Goal: Transaction & Acquisition: Purchase product/service

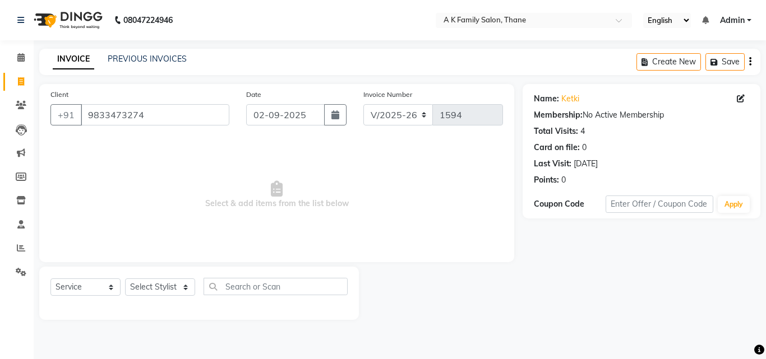
select select "5033"
select select "service"
click at [168, 119] on input "9833473274" at bounding box center [155, 114] width 149 height 21
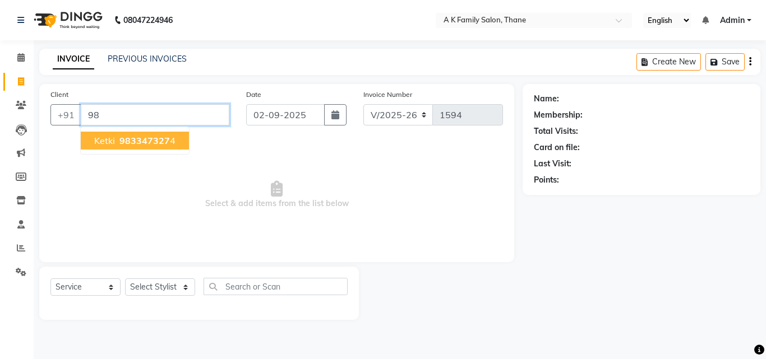
type input "9"
click at [140, 117] on input "Client" at bounding box center [155, 114] width 149 height 21
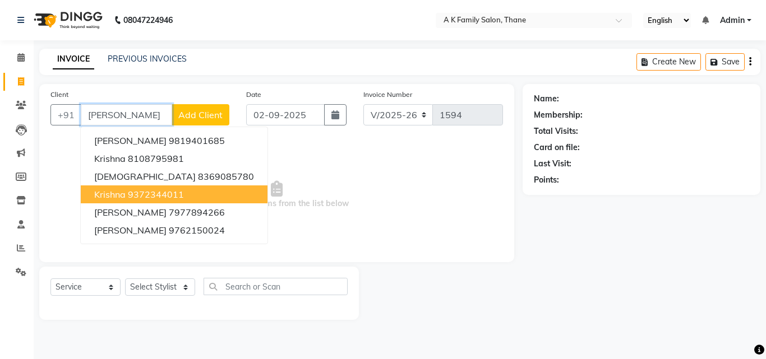
click at [158, 195] on ngb-highlight "9372344011" at bounding box center [156, 194] width 56 height 11
type input "9372344011"
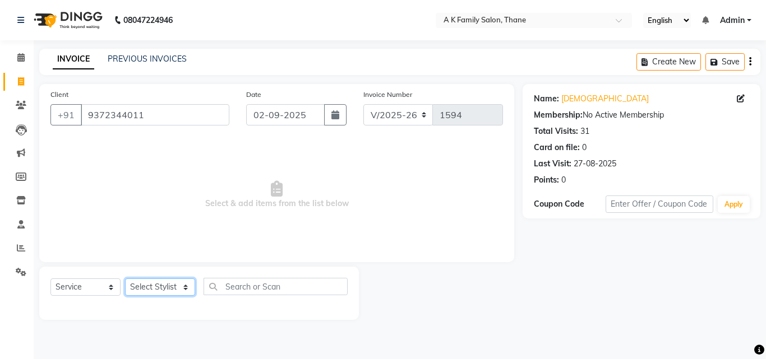
click at [153, 281] on select "Select Stylist [PERSON_NAME] dummy [PERSON_NAME] krishna [PERSON_NAME]" at bounding box center [160, 287] width 70 height 17
select select "34236"
click at [125, 279] on select "Select Stylist [PERSON_NAME] dummy [PERSON_NAME] krishna [PERSON_NAME]" at bounding box center [160, 287] width 70 height 17
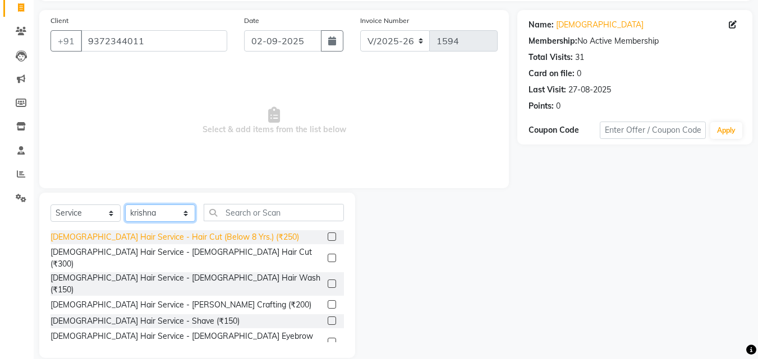
scroll to position [90, 0]
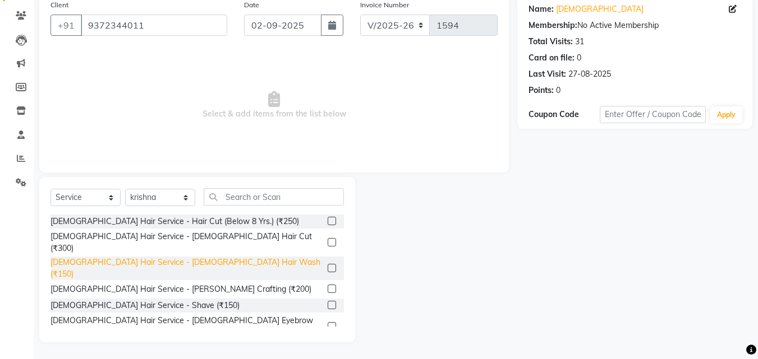
click at [175, 257] on div "[DEMOGRAPHIC_DATA] Hair Service - [DEMOGRAPHIC_DATA] Hair Wash (₹150)" at bounding box center [186, 269] width 273 height 24
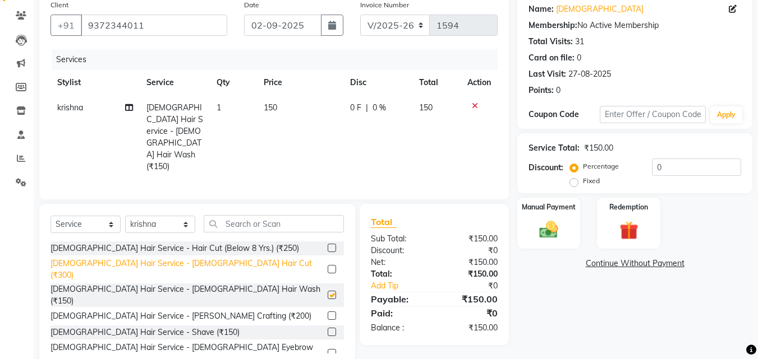
checkbox input "false"
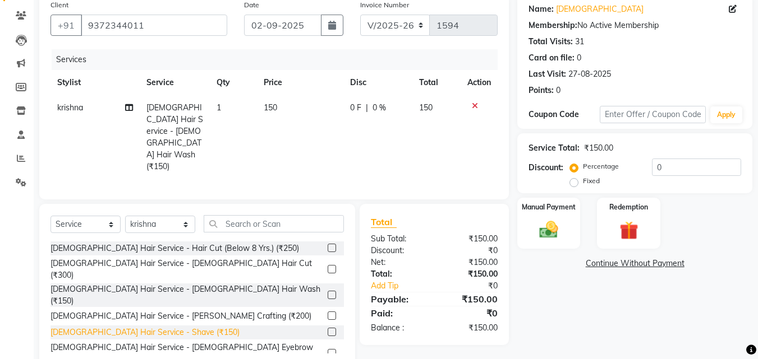
click at [164, 327] on div "[DEMOGRAPHIC_DATA] Hair Service - Shave (₹150)" at bounding box center [144, 333] width 189 height 12
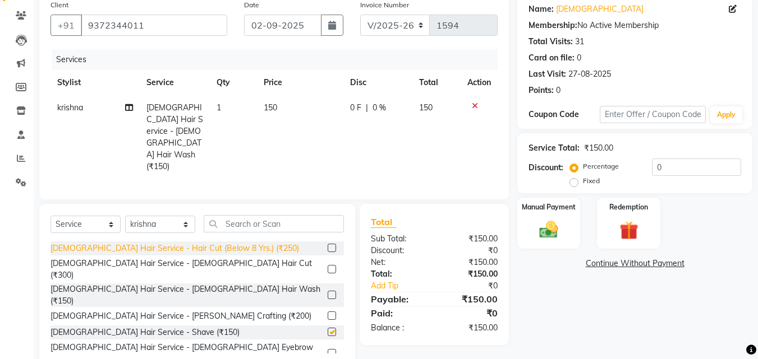
checkbox input "false"
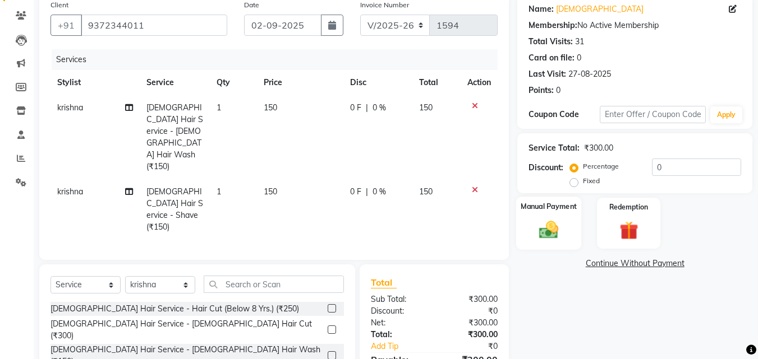
click at [548, 225] on img at bounding box center [548, 230] width 31 height 22
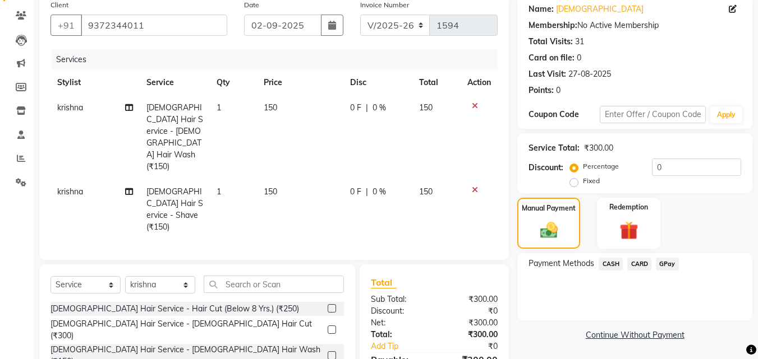
click at [665, 262] on span "GPay" at bounding box center [666, 264] width 23 height 13
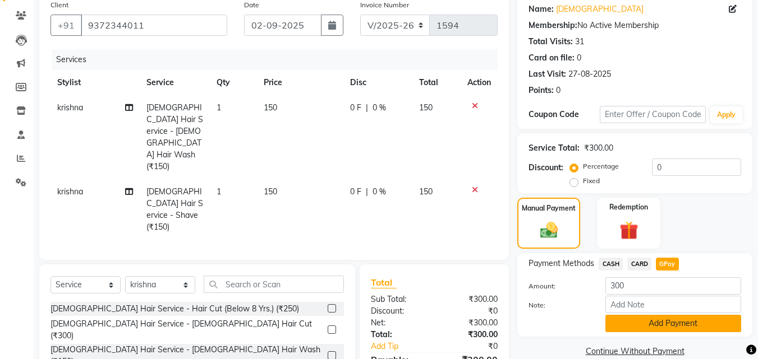
click at [659, 324] on button "Add Payment" at bounding box center [673, 323] width 136 height 17
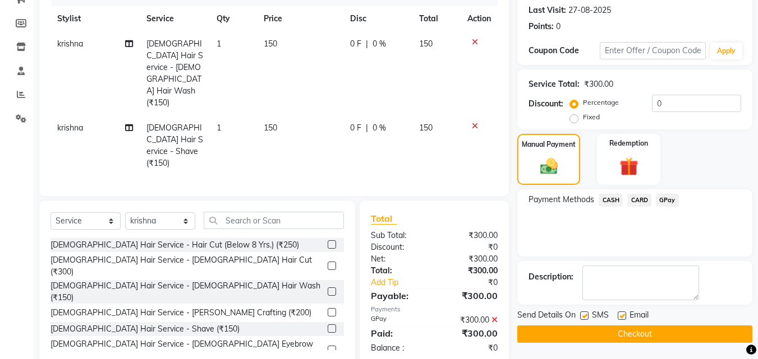
scroll to position [154, 0]
click at [665, 338] on button "Checkout" at bounding box center [634, 333] width 235 height 17
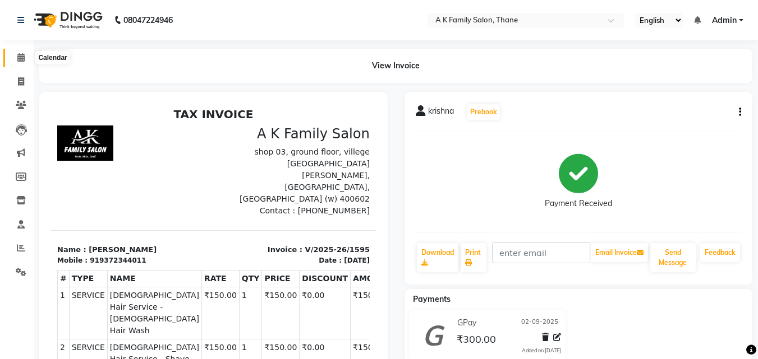
click at [22, 56] on icon at bounding box center [20, 57] width 7 height 8
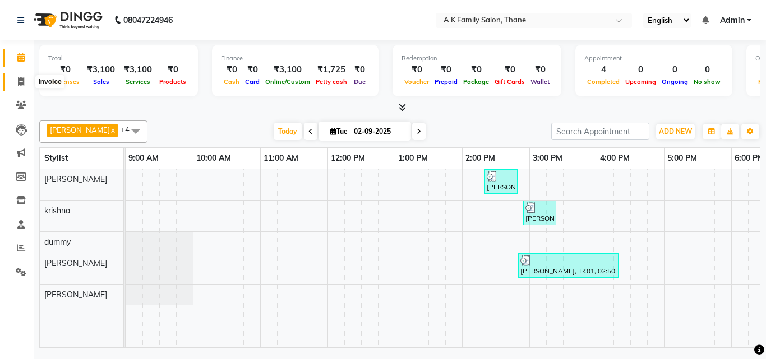
click at [17, 79] on span at bounding box center [21, 82] width 20 height 13
select select "service"
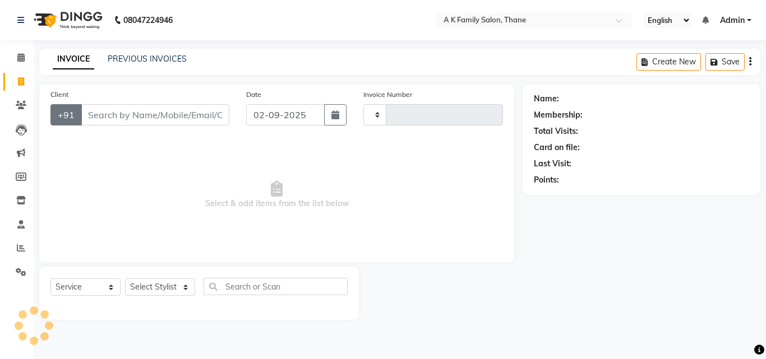
type input "1596"
select select "5033"
click at [107, 117] on input "Client" at bounding box center [155, 114] width 149 height 21
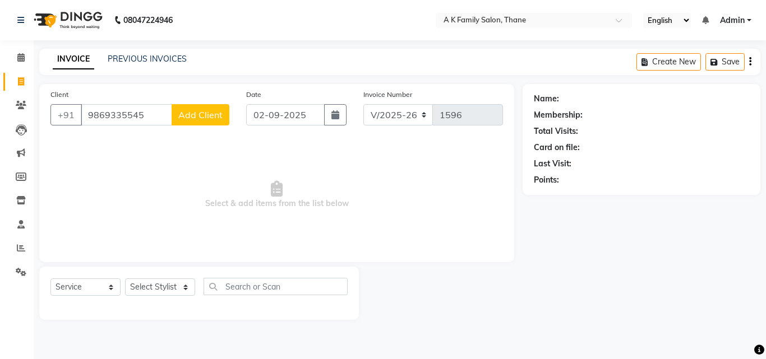
type input "9869335545"
click at [211, 113] on span "Add Client" at bounding box center [200, 114] width 44 height 11
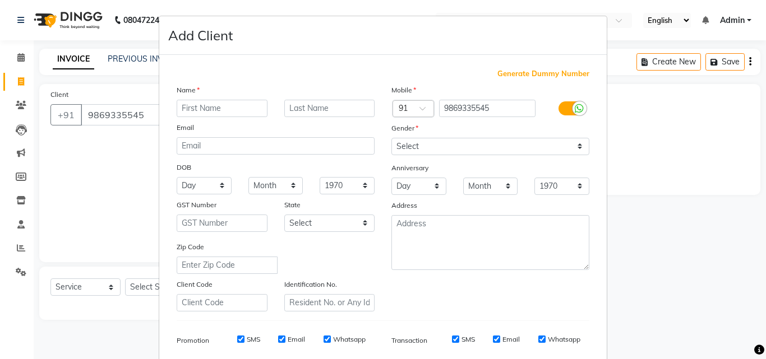
click at [207, 108] on input "text" at bounding box center [222, 108] width 91 height 17
type input "[PERSON_NAME]"
click at [415, 141] on select "Select [DEMOGRAPHIC_DATA] [DEMOGRAPHIC_DATA] Other Prefer Not To Say" at bounding box center [490, 146] width 198 height 17
select select "[DEMOGRAPHIC_DATA]"
click at [391, 138] on select "Select [DEMOGRAPHIC_DATA] [DEMOGRAPHIC_DATA] Other Prefer Not To Say" at bounding box center [490, 146] width 198 height 17
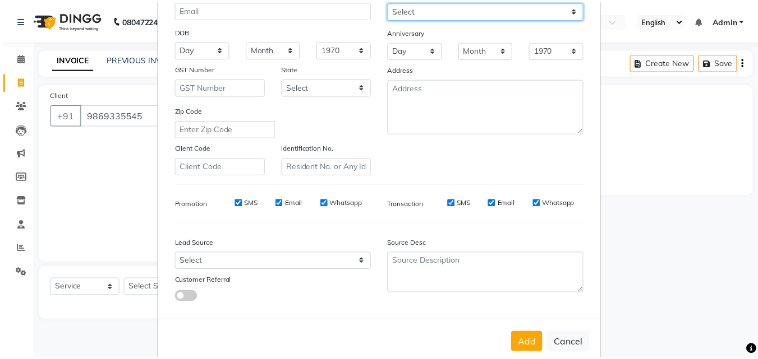
scroll to position [158, 0]
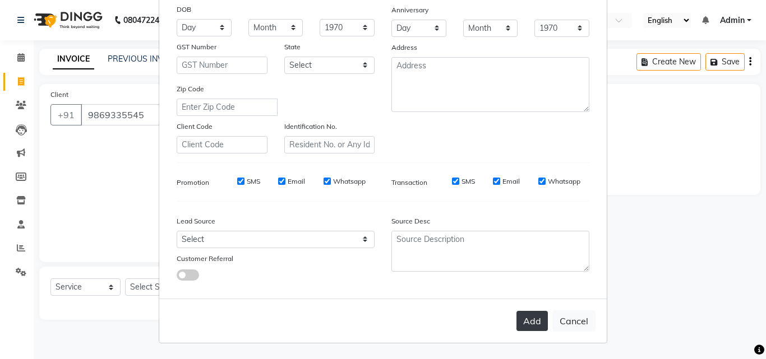
click at [520, 314] on button "Add" at bounding box center [531, 321] width 31 height 20
select select
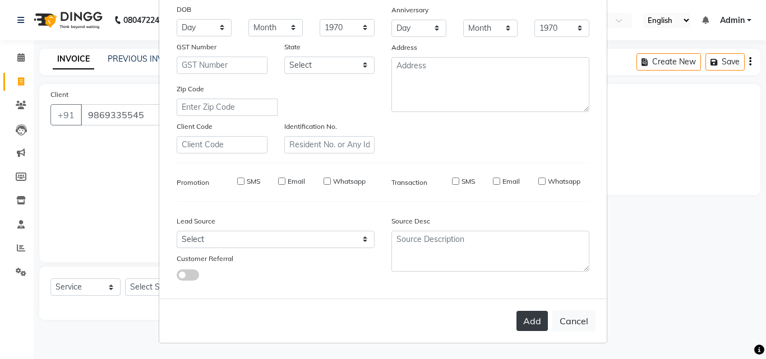
select select
checkbox input "false"
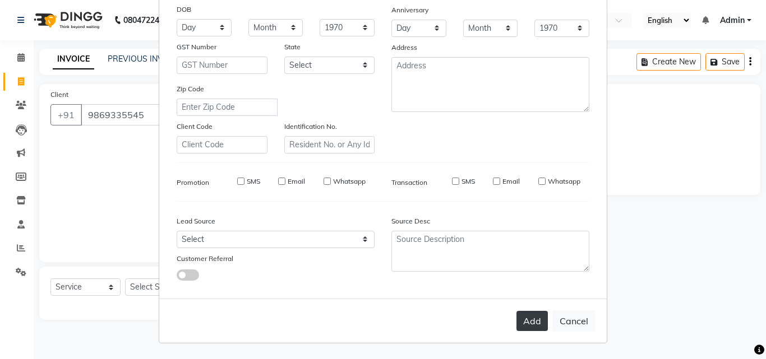
checkbox input "false"
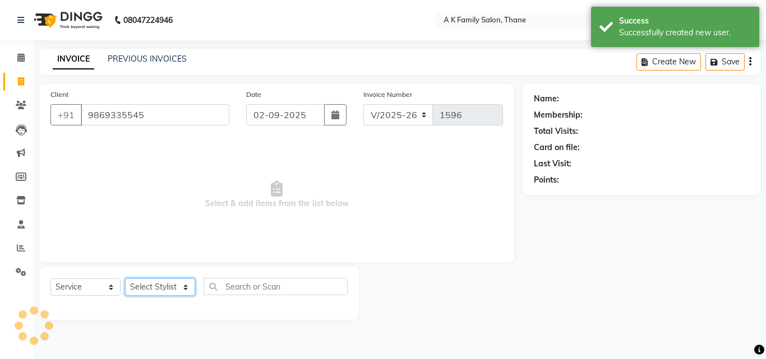
click at [142, 288] on select "Select Stylist [PERSON_NAME] dummy [PERSON_NAME] krishna [PERSON_NAME]" at bounding box center [160, 287] width 70 height 17
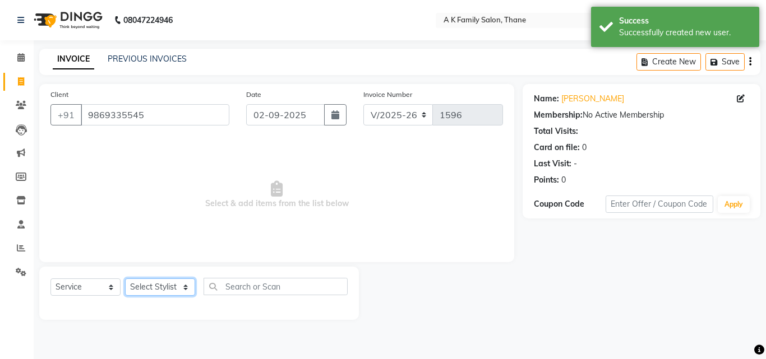
select select "52627"
click at [125, 279] on select "Select Stylist [PERSON_NAME] dummy [PERSON_NAME] krishna [PERSON_NAME]" at bounding box center [160, 287] width 70 height 17
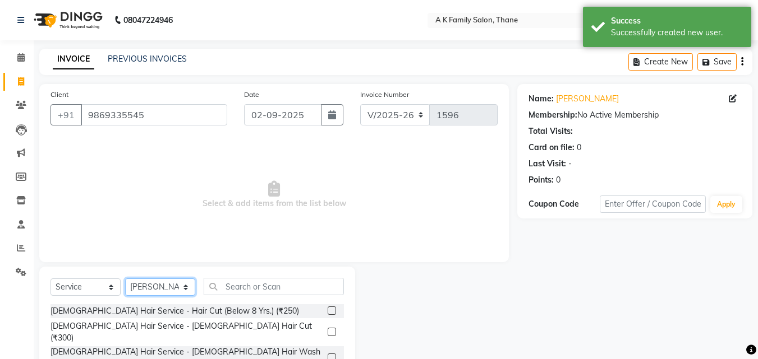
scroll to position [56, 0]
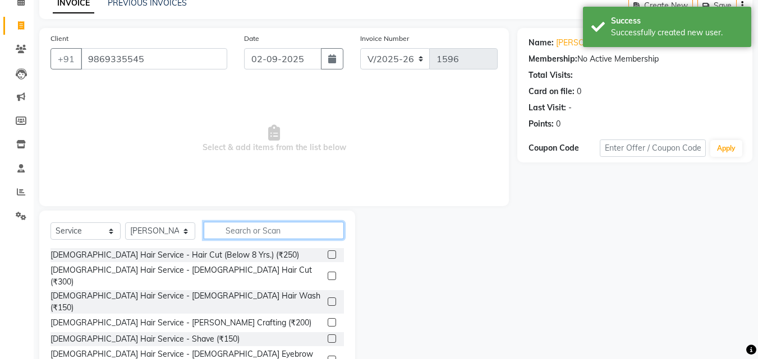
click at [218, 229] on input "text" at bounding box center [274, 230] width 140 height 17
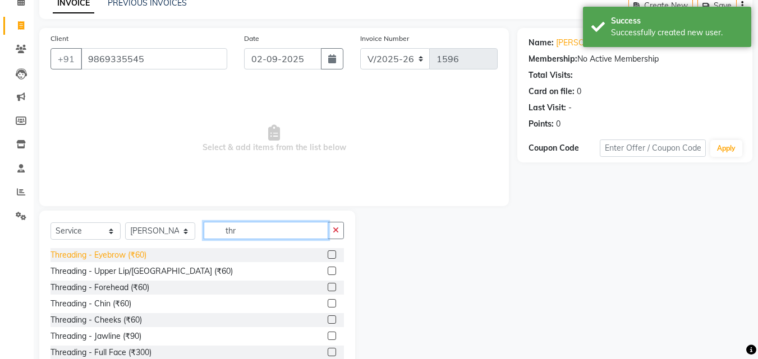
type input "thr"
click at [100, 253] on div "Threading - Eyebrow (₹60)" at bounding box center [98, 256] width 96 height 12
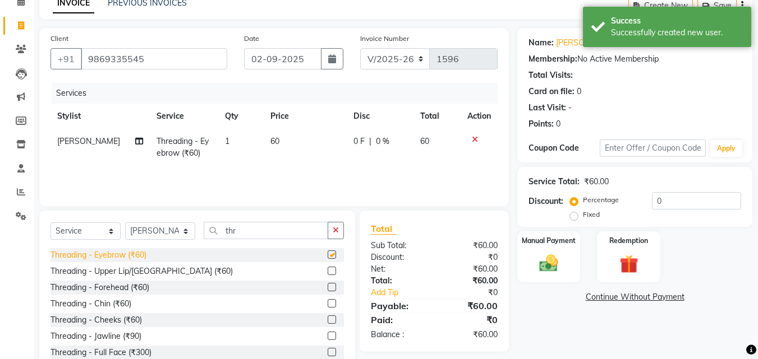
checkbox input "false"
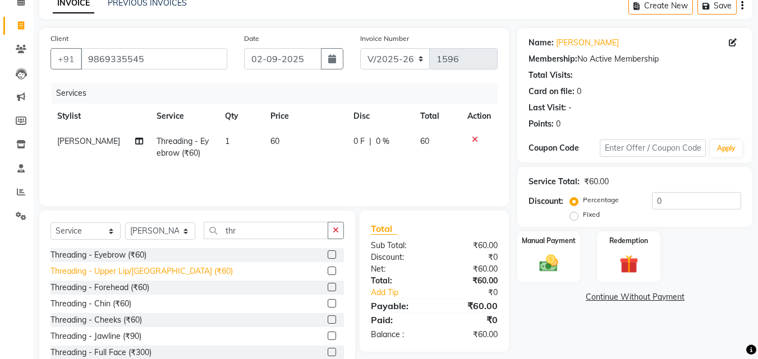
click at [124, 274] on div "Threading - Upper Lip/[GEOGRAPHIC_DATA] (₹60)" at bounding box center [141, 272] width 182 height 12
checkbox input "false"
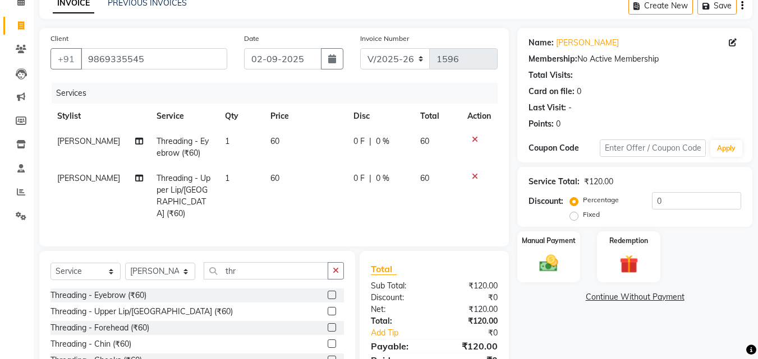
click at [275, 134] on td "60" at bounding box center [305, 147] width 83 height 37
select select "52627"
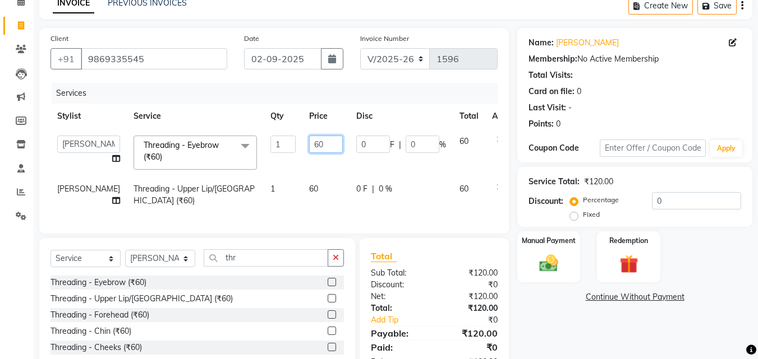
click at [309, 149] on input "60" at bounding box center [326, 144] width 34 height 17
type input "6"
type input "50"
click at [302, 200] on td "60" at bounding box center [325, 195] width 47 height 37
select select "52627"
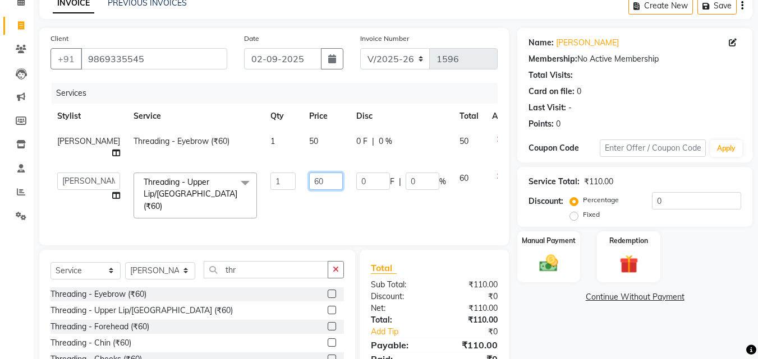
click at [309, 173] on input "60" at bounding box center [326, 181] width 34 height 17
type input "6"
type input "40"
click at [302, 182] on td "40" at bounding box center [325, 195] width 47 height 59
select select "52627"
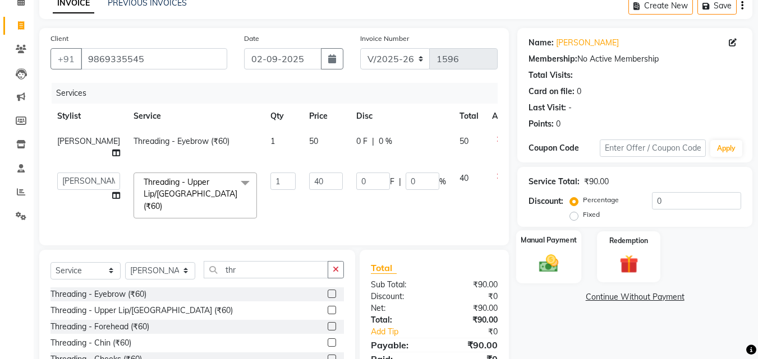
click at [553, 269] on img at bounding box center [548, 263] width 31 height 22
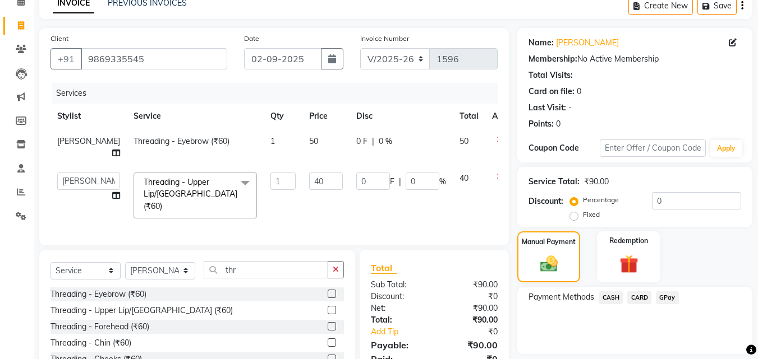
click at [612, 296] on span "CASH" at bounding box center [610, 298] width 24 height 13
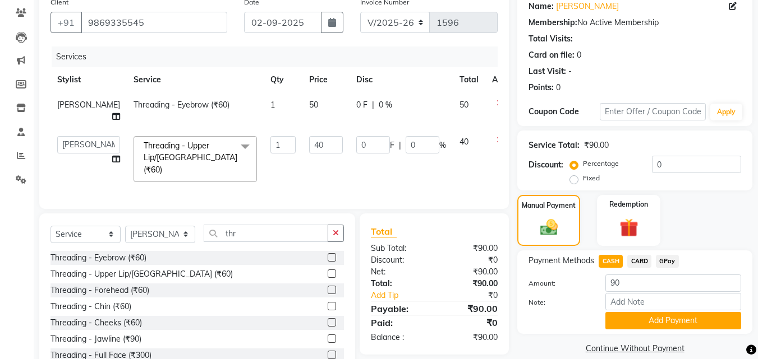
scroll to position [114, 0]
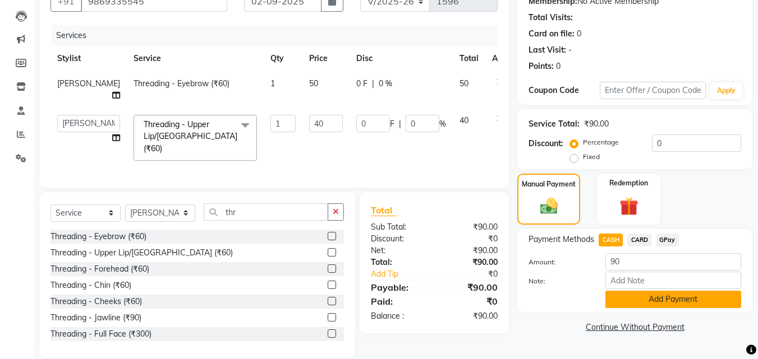
click at [631, 297] on button "Add Payment" at bounding box center [673, 299] width 136 height 17
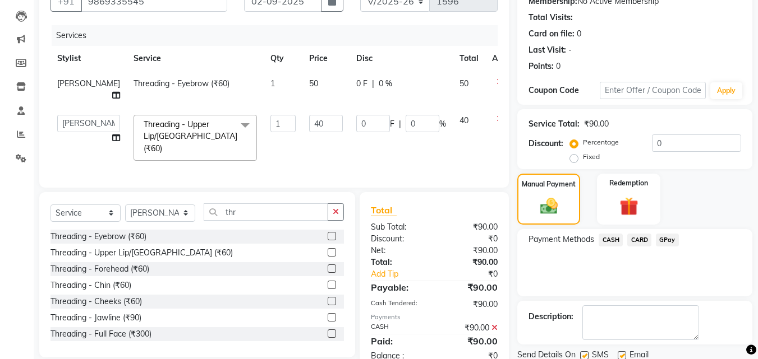
scroll to position [154, 0]
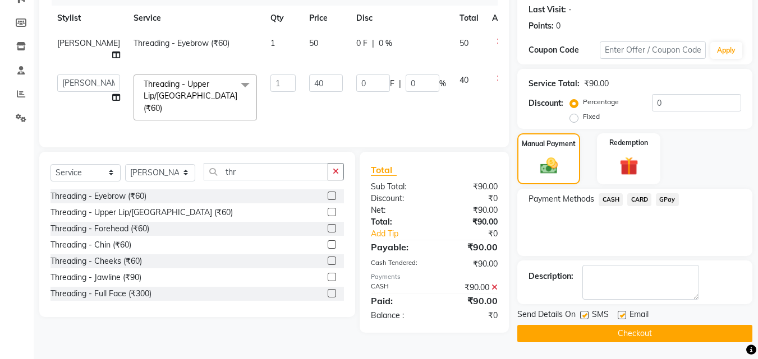
click at [613, 331] on button "Checkout" at bounding box center [634, 333] width 235 height 17
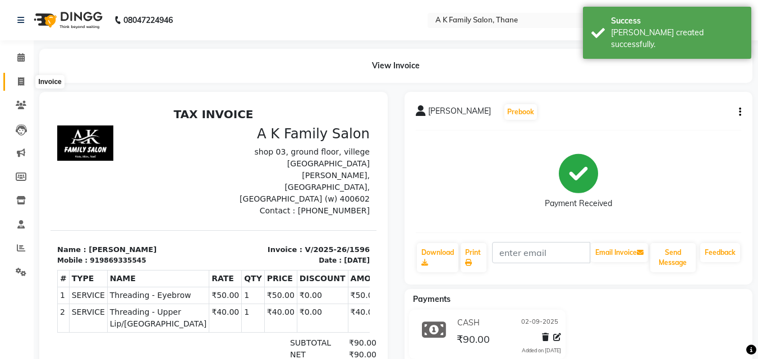
click at [19, 82] on icon at bounding box center [21, 81] width 6 height 8
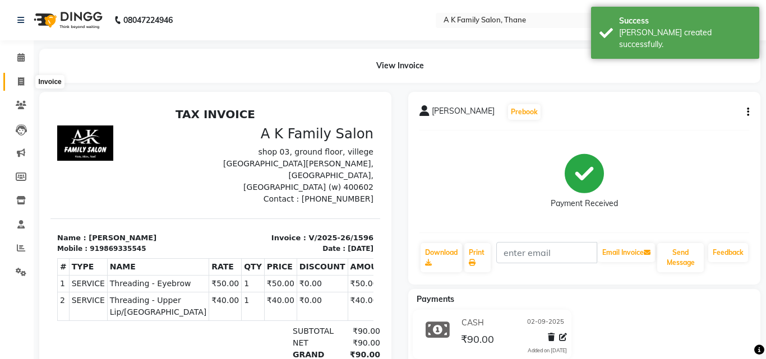
select select "5033"
select select "service"
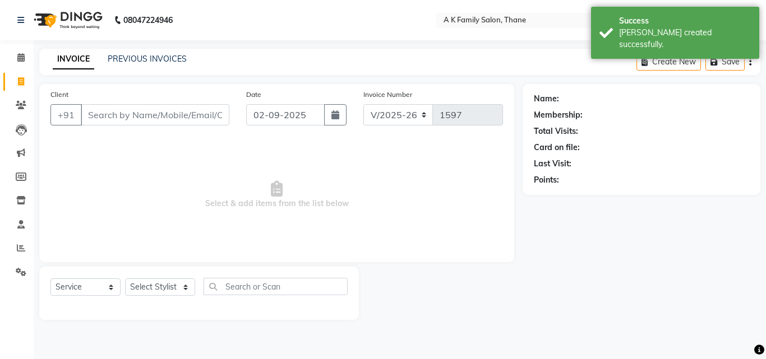
click at [105, 116] on input "Client" at bounding box center [155, 114] width 149 height 21
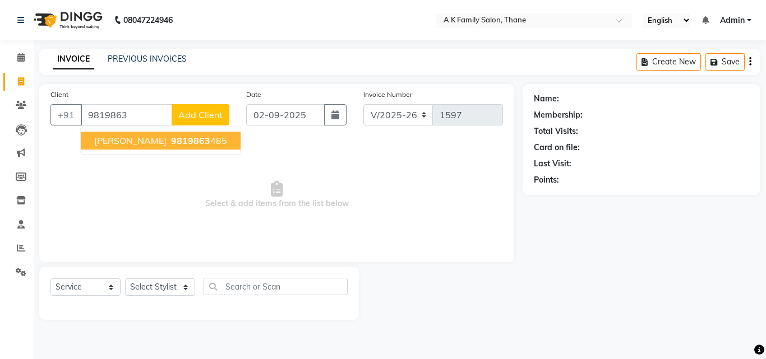
drag, startPoint x: 127, startPoint y: 142, endPoint x: 158, endPoint y: 116, distance: 41.0
click at [127, 141] on span "[PERSON_NAME]" at bounding box center [130, 140] width 72 height 11
type input "9819863485"
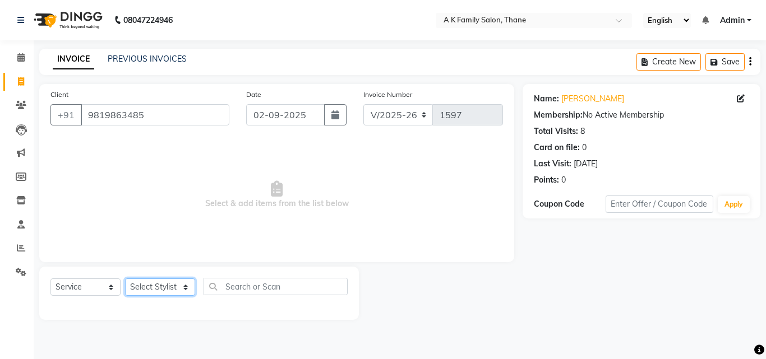
click at [151, 288] on select "Select Stylist [PERSON_NAME] dummy [PERSON_NAME] krishna [PERSON_NAME]" at bounding box center [160, 287] width 70 height 17
select select "52627"
click at [125, 279] on select "Select Stylist [PERSON_NAME] dummy [PERSON_NAME] krishna [PERSON_NAME]" at bounding box center [160, 287] width 70 height 17
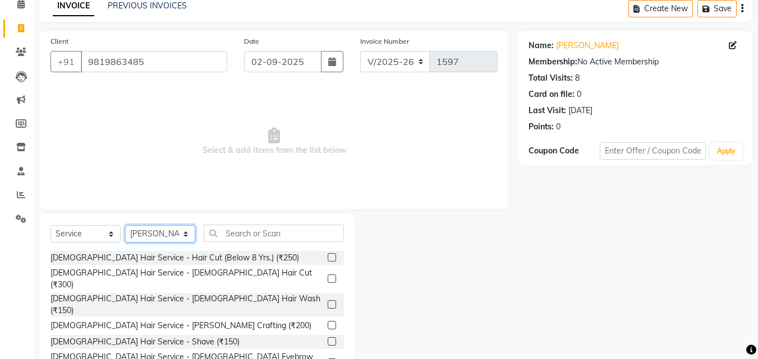
scroll to position [56, 0]
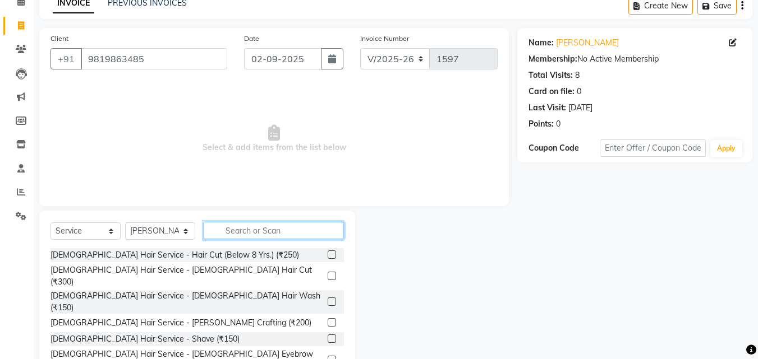
click at [249, 229] on input "text" at bounding box center [274, 230] width 140 height 17
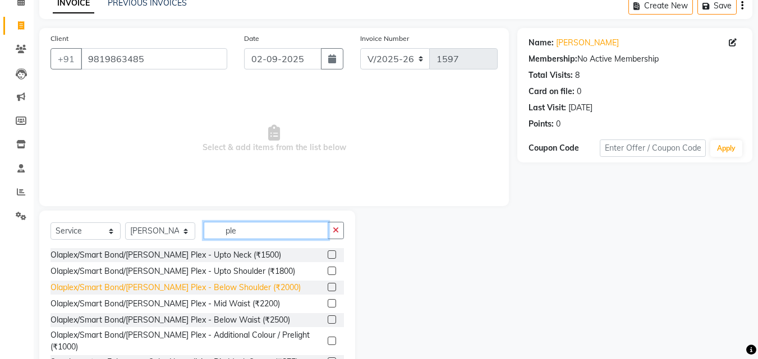
type input "ple"
click at [218, 287] on div "Olaplex/Smart Bond/[PERSON_NAME] Plex - Below Shoulder (₹2000)" at bounding box center [175, 288] width 250 height 12
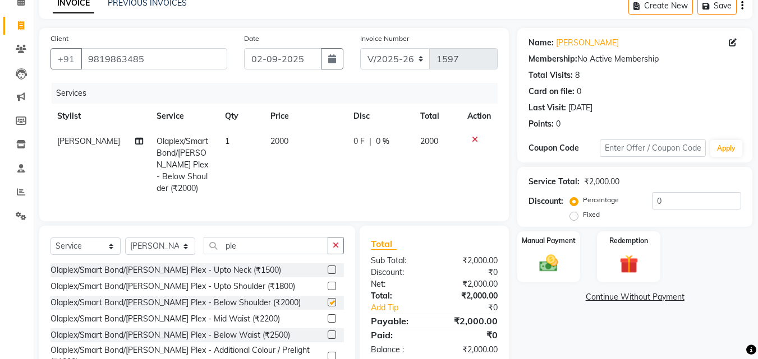
checkbox input "false"
click at [670, 204] on input "0" at bounding box center [696, 200] width 89 height 17
type input "20"
click at [473, 169] on td at bounding box center [478, 165] width 37 height 72
click at [545, 261] on img at bounding box center [548, 263] width 31 height 22
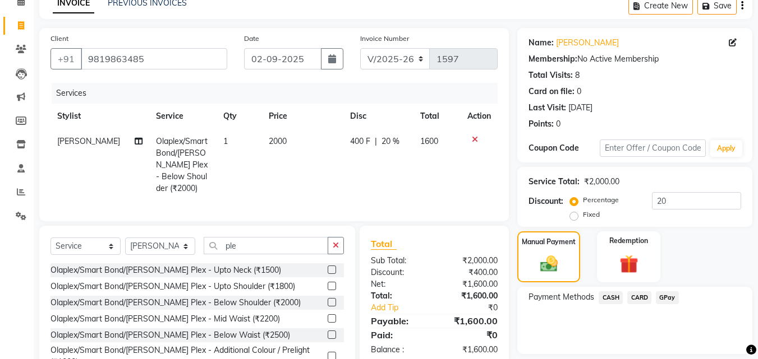
click at [641, 298] on span "CARD" at bounding box center [639, 298] width 24 height 13
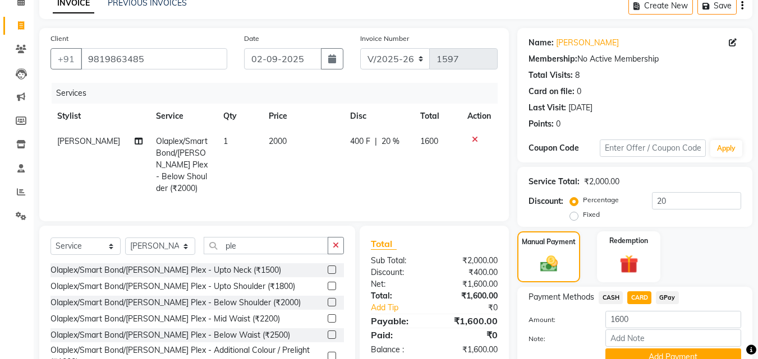
scroll to position [107, 0]
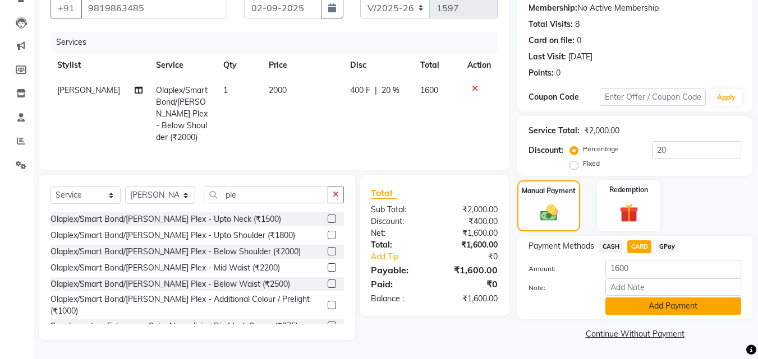
click at [643, 303] on button "Add Payment" at bounding box center [673, 306] width 136 height 17
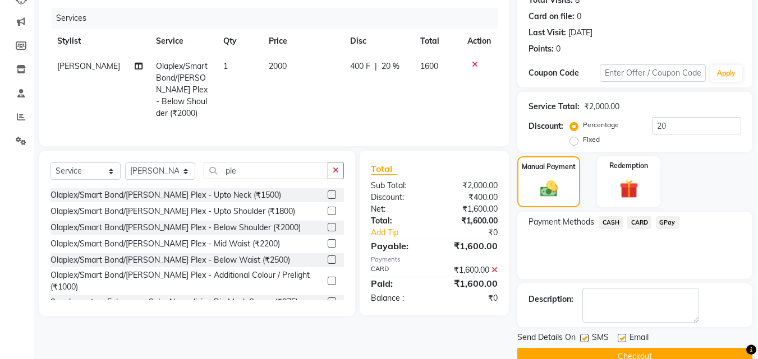
scroll to position [154, 0]
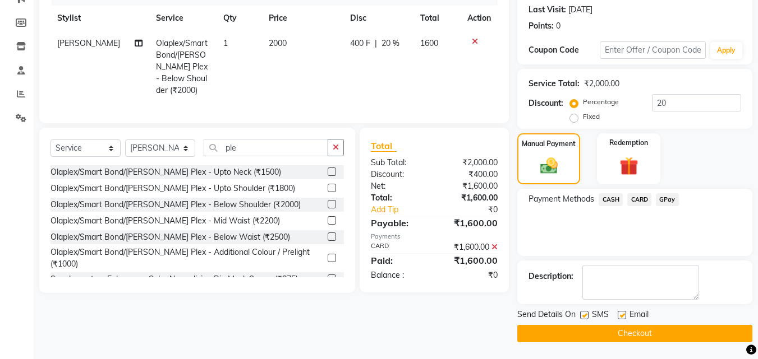
click at [636, 331] on button "Checkout" at bounding box center [634, 333] width 235 height 17
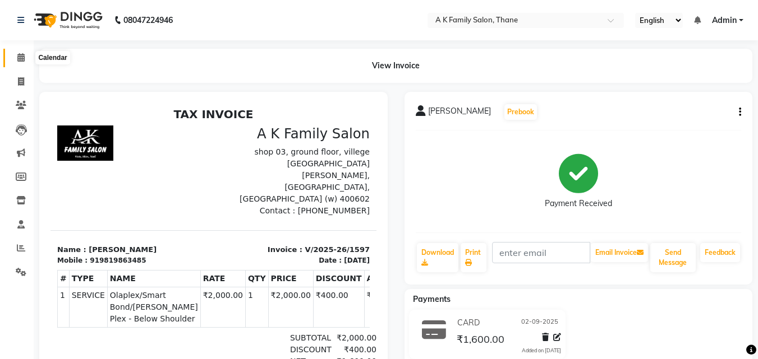
click at [20, 57] on icon at bounding box center [20, 57] width 7 height 8
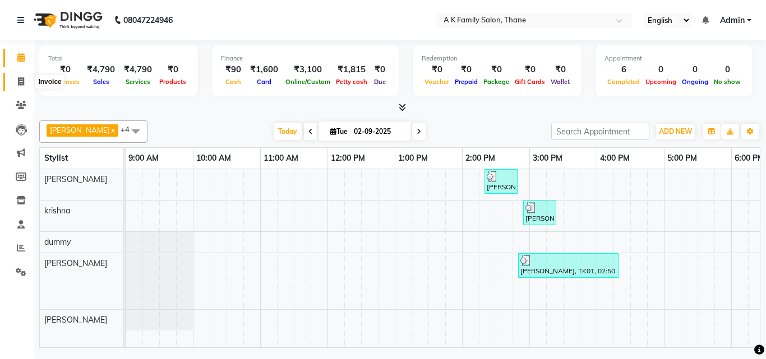
click at [23, 81] on icon at bounding box center [21, 81] width 6 height 8
select select "service"
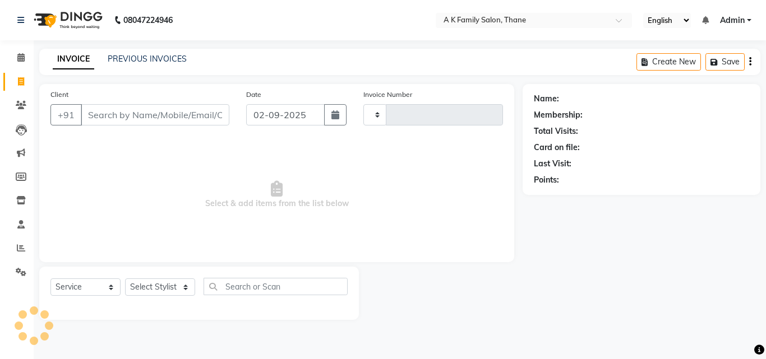
type input "1598"
select select "5033"
click at [108, 114] on input "Client" at bounding box center [155, 114] width 149 height 21
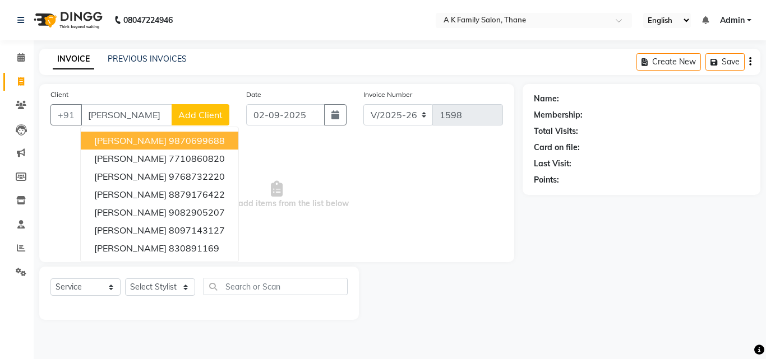
click at [169, 144] on ngb-highlight "9870699688" at bounding box center [197, 140] width 56 height 11
type input "9870699688"
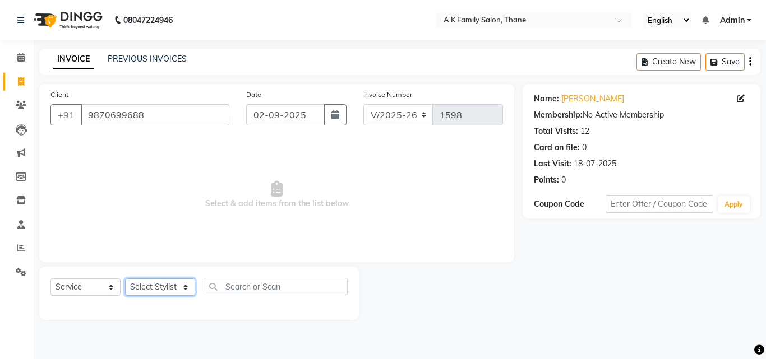
click at [146, 287] on select "Select Stylist [PERSON_NAME] dummy [PERSON_NAME] krishna [PERSON_NAME]" at bounding box center [160, 287] width 70 height 17
select select "34236"
click at [125, 279] on select "Select Stylist [PERSON_NAME] dummy [PERSON_NAME] krishna [PERSON_NAME]" at bounding box center [160, 287] width 70 height 17
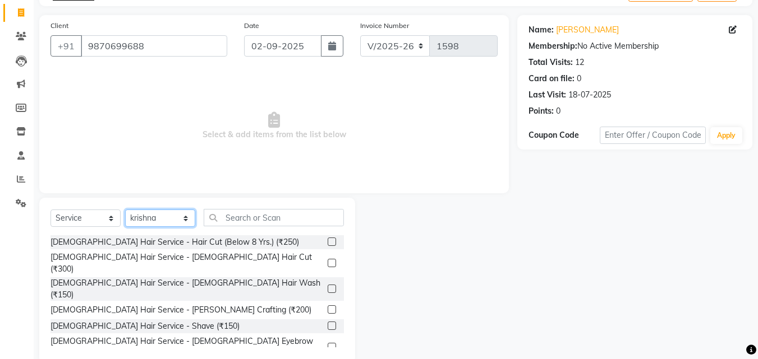
scroll to position [90, 0]
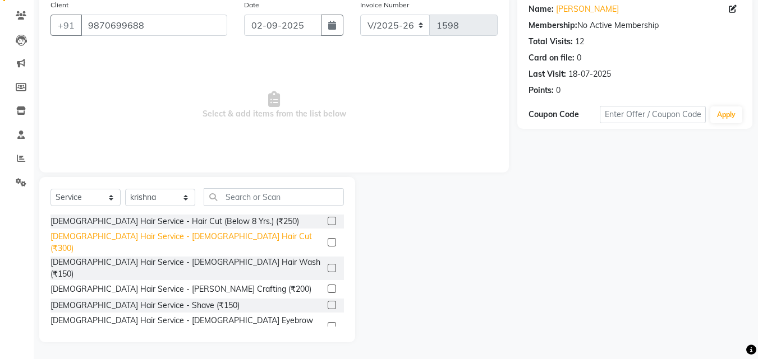
click at [167, 237] on div "[DEMOGRAPHIC_DATA] Hair Service - [DEMOGRAPHIC_DATA] Hair Cut (₹300)" at bounding box center [186, 243] width 273 height 24
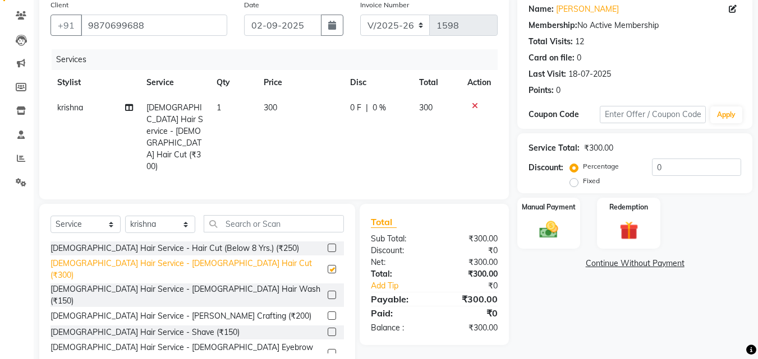
checkbox input "false"
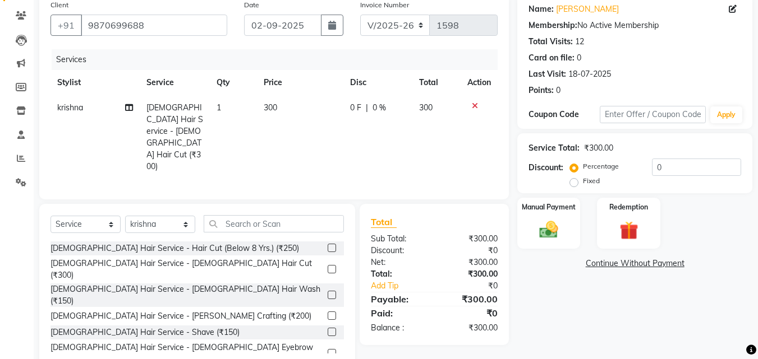
click at [294, 104] on td "300" at bounding box center [300, 137] width 86 height 84
select select "34236"
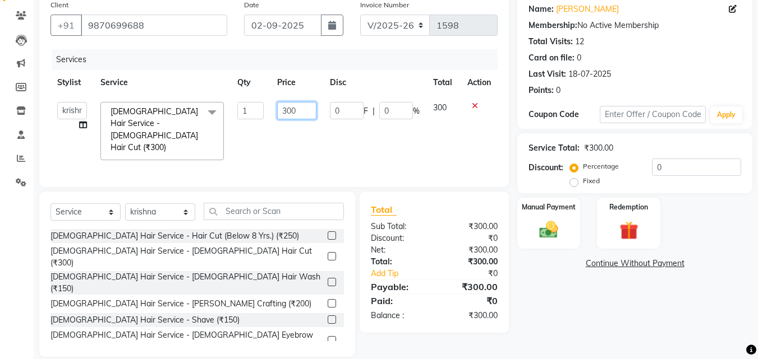
click at [302, 114] on input "300" at bounding box center [296, 110] width 39 height 17
type input "3"
type input "250"
click at [381, 137] on td "0 F | 0 %" at bounding box center [374, 131] width 103 height 72
select select "34236"
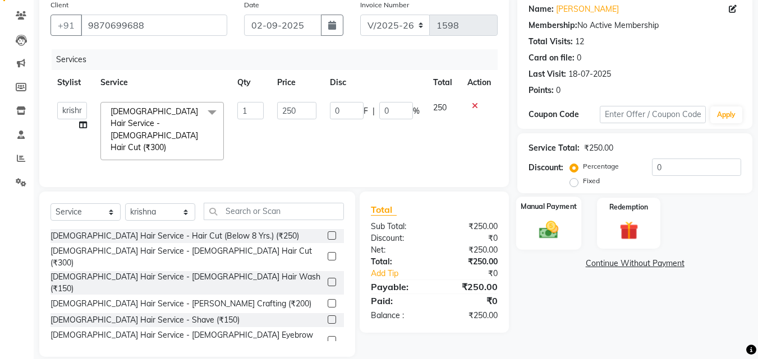
drag, startPoint x: 548, startPoint y: 227, endPoint x: 544, endPoint y: 210, distance: 16.9
click at [547, 227] on img at bounding box center [548, 230] width 31 height 22
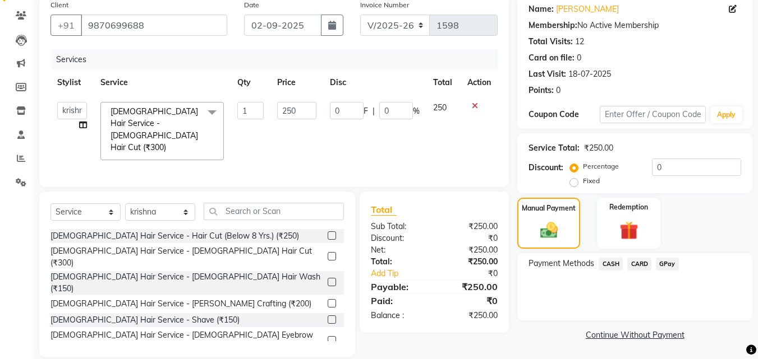
click at [610, 266] on span "CASH" at bounding box center [610, 264] width 24 height 13
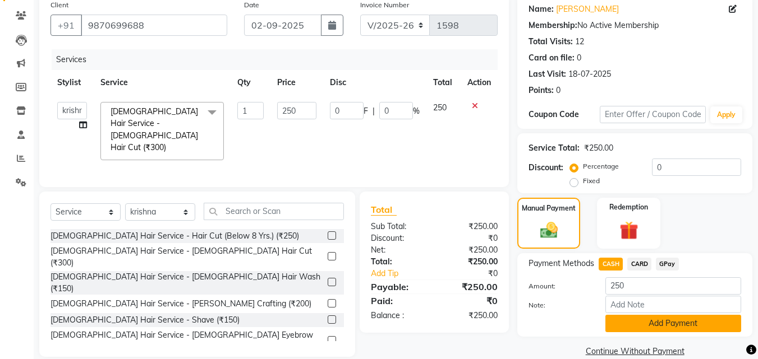
click at [622, 327] on button "Add Payment" at bounding box center [673, 323] width 136 height 17
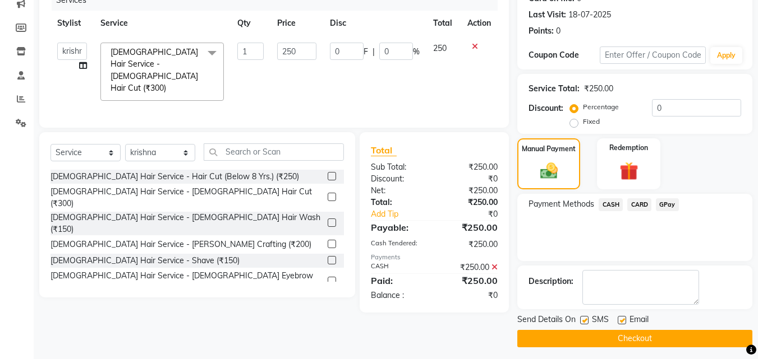
scroll to position [154, 0]
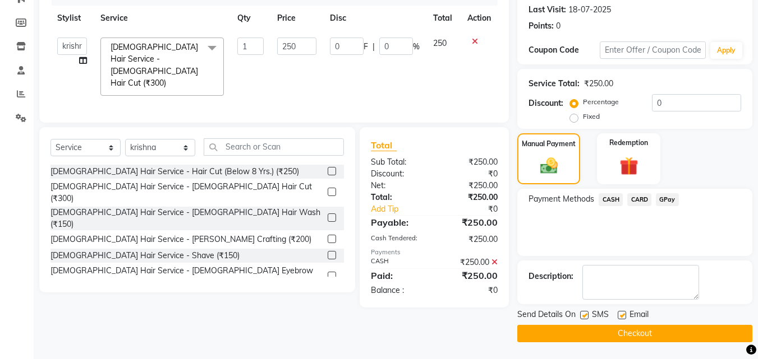
click at [619, 330] on button "Checkout" at bounding box center [634, 333] width 235 height 17
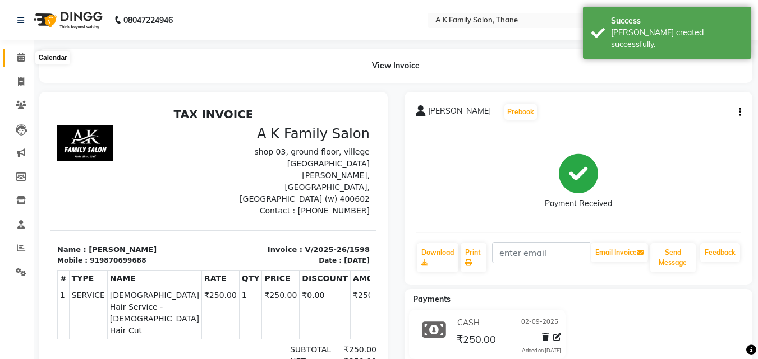
click at [24, 54] on icon at bounding box center [20, 57] width 7 height 8
